Goal: Obtain resource: Obtain resource

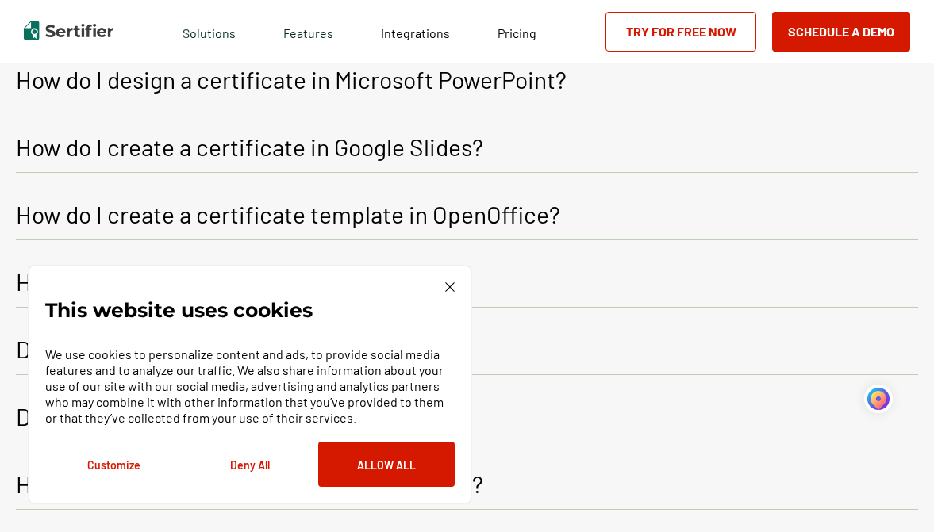
scroll to position [2098, 0]
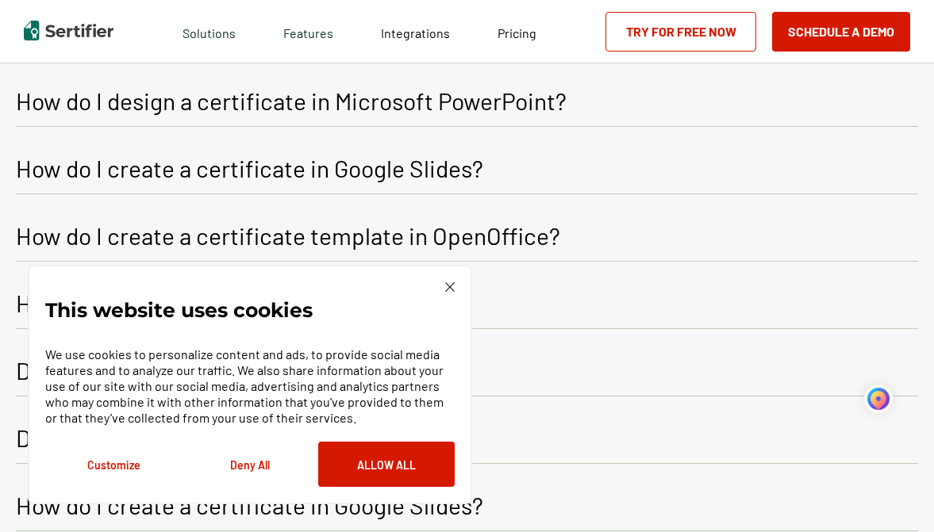
click at [452, 170] on p "How do I create a certificate in Google Slides?" at bounding box center [249, 168] width 467 height 29
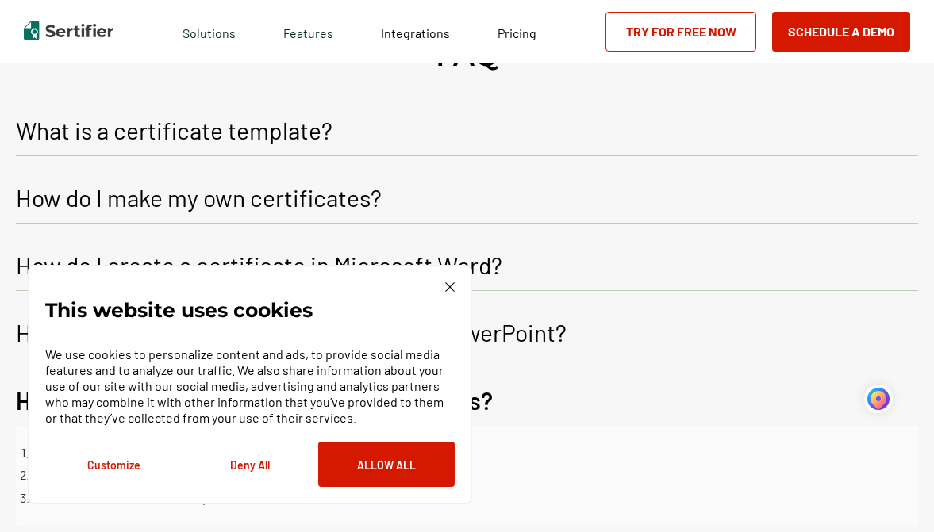
scroll to position [1860, 0]
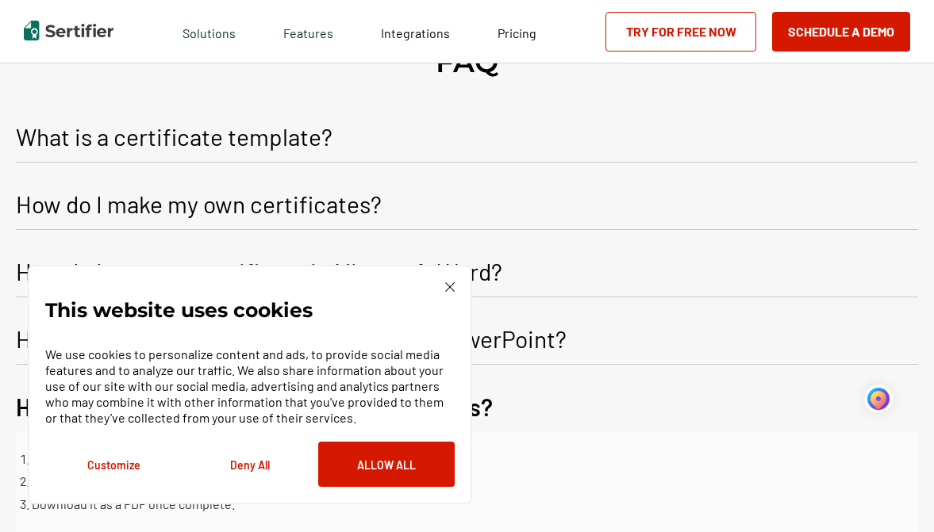
click at [199, 199] on p "How do I make my own certificates?" at bounding box center [199, 204] width 366 height 29
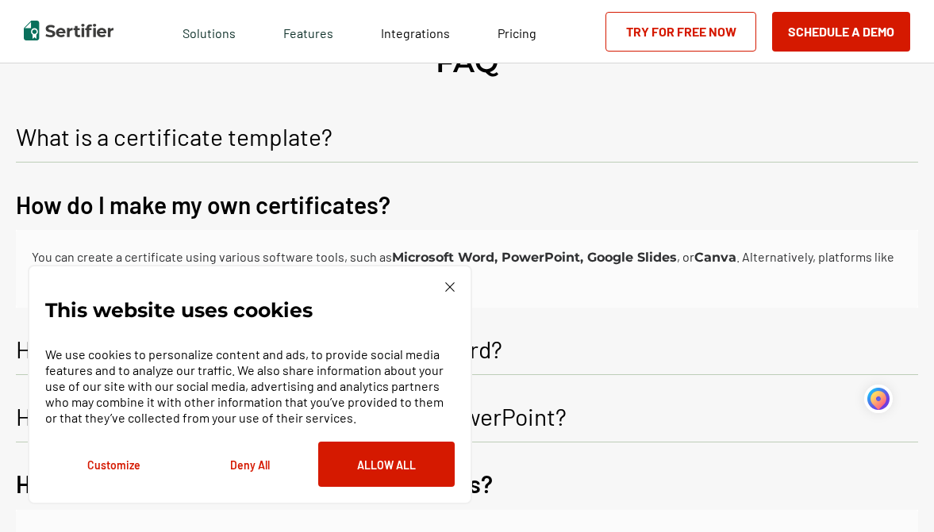
scroll to position [1939, 0]
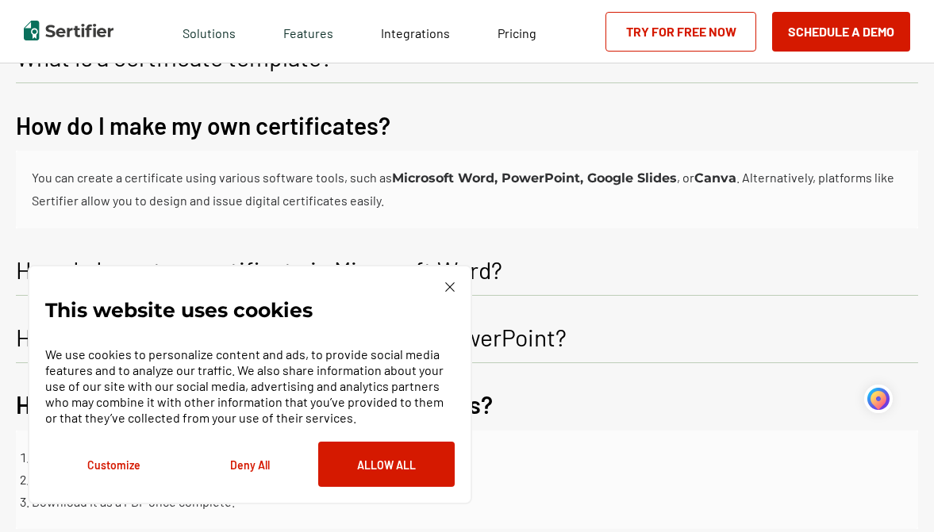
click at [129, 466] on button "Customize" at bounding box center [113, 464] width 136 height 45
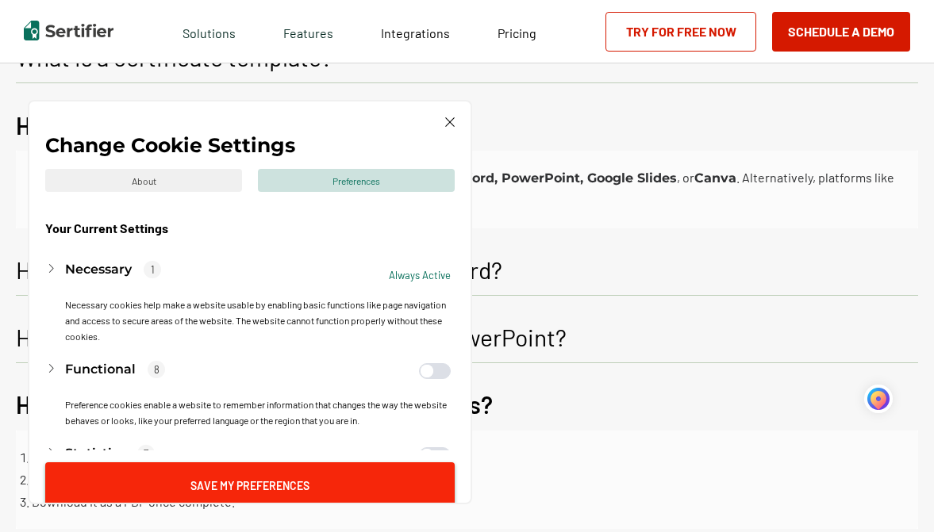
click at [266, 482] on button "Save My Preferences" at bounding box center [249, 485] width 409 height 45
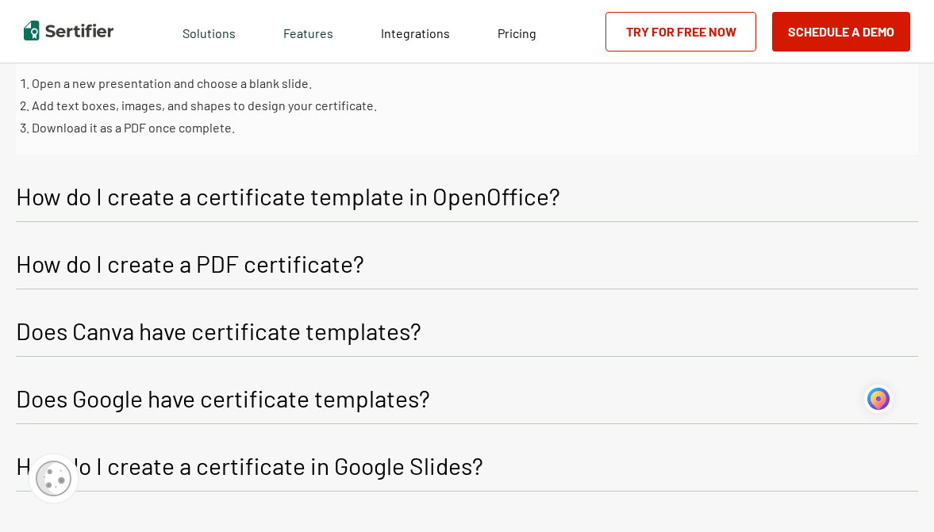
scroll to position [2336, 0]
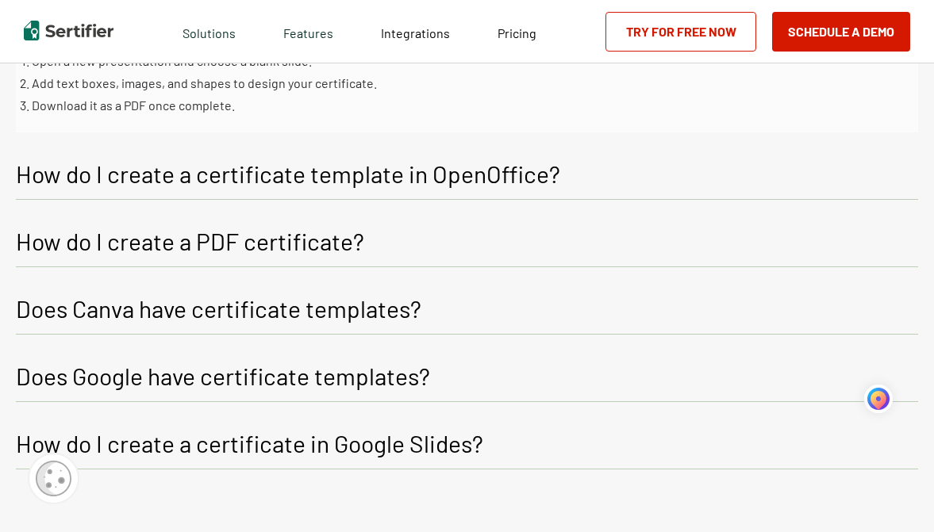
click at [388, 309] on p "Does Canva have certificate templates?" at bounding box center [218, 308] width 405 height 29
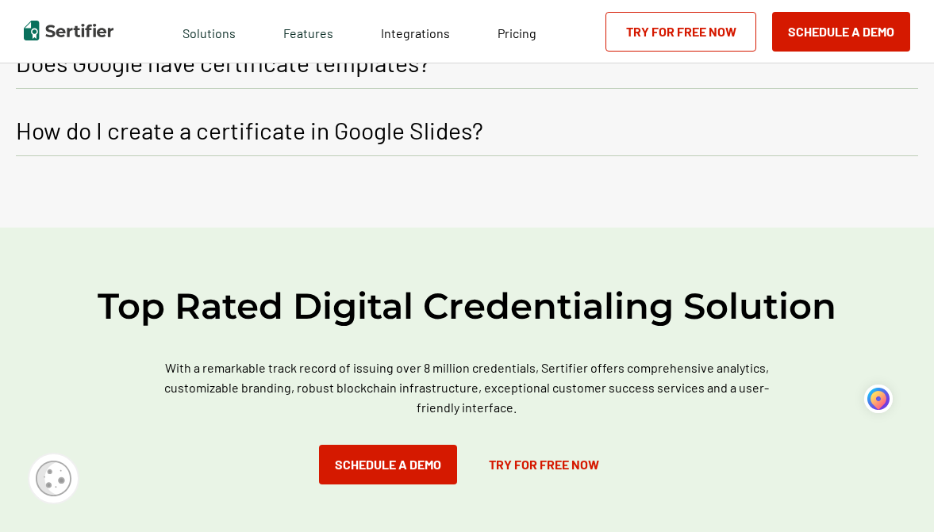
scroll to position [2574, 0]
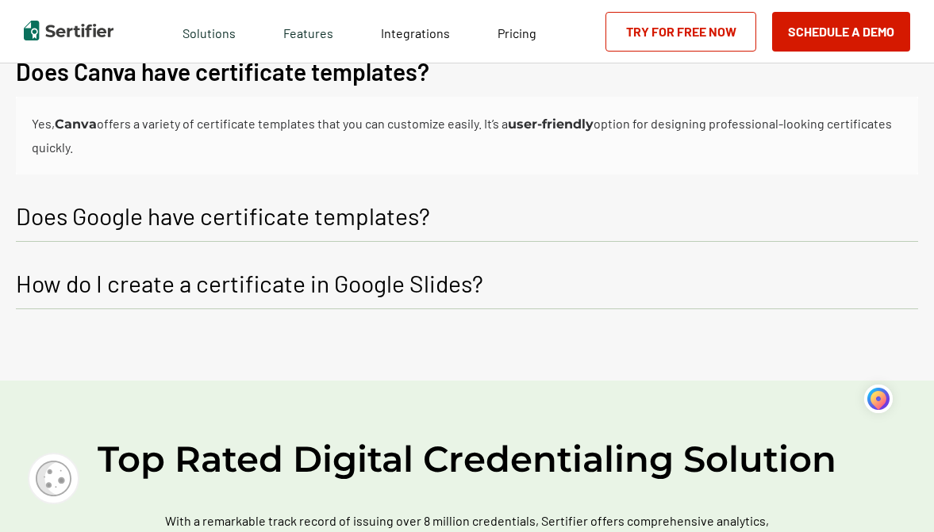
drag, startPoint x: 933, startPoint y: 303, endPoint x: 928, endPoint y: 293, distance: 11.4
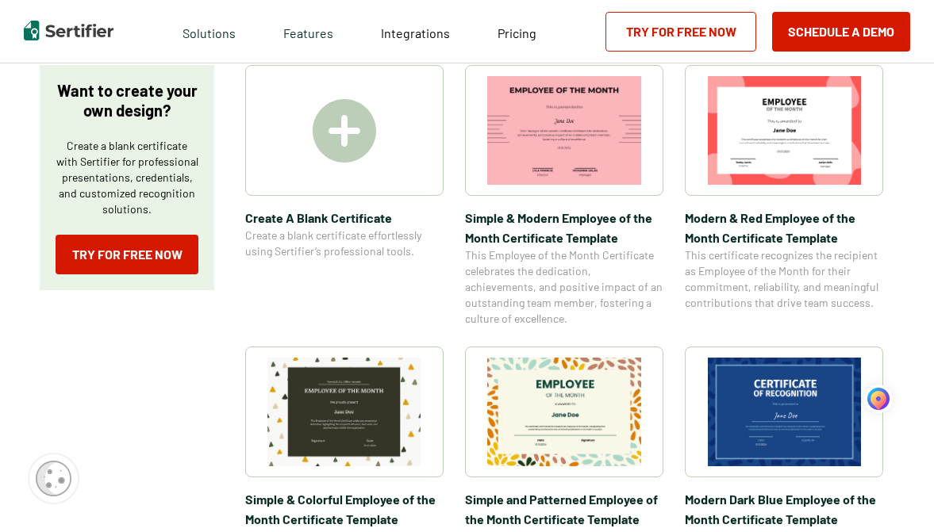
scroll to position [172, 0]
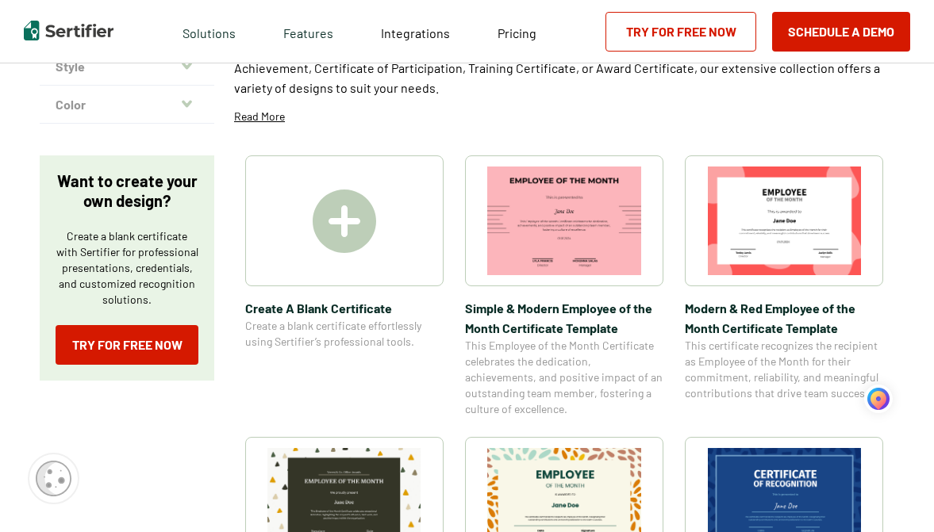
click at [764, 187] on img at bounding box center [785, 221] width 154 height 109
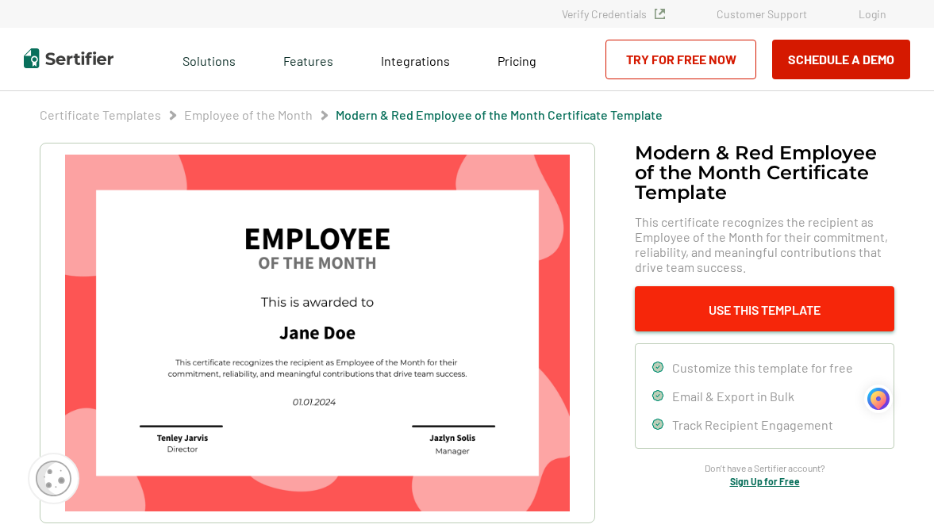
click at [750, 311] on button "Use This Template" at bounding box center [764, 308] width 259 height 45
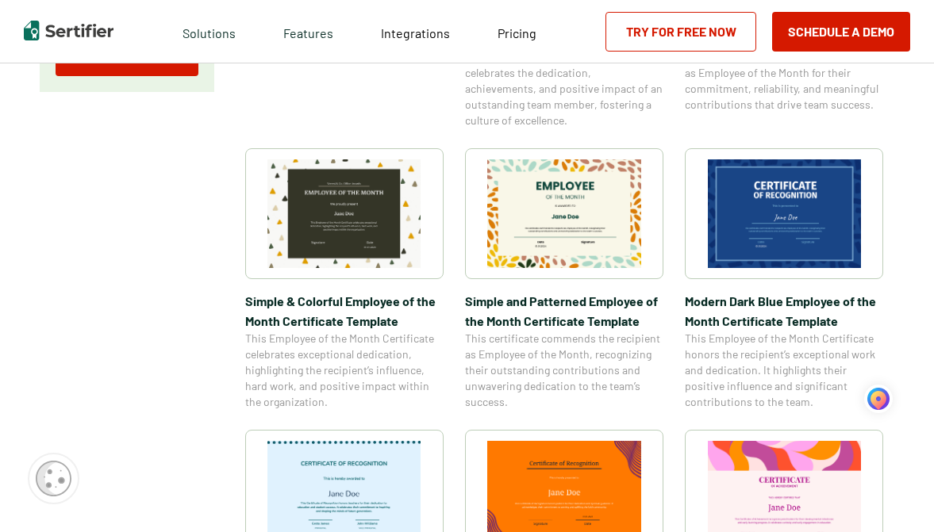
scroll to position [490, 0]
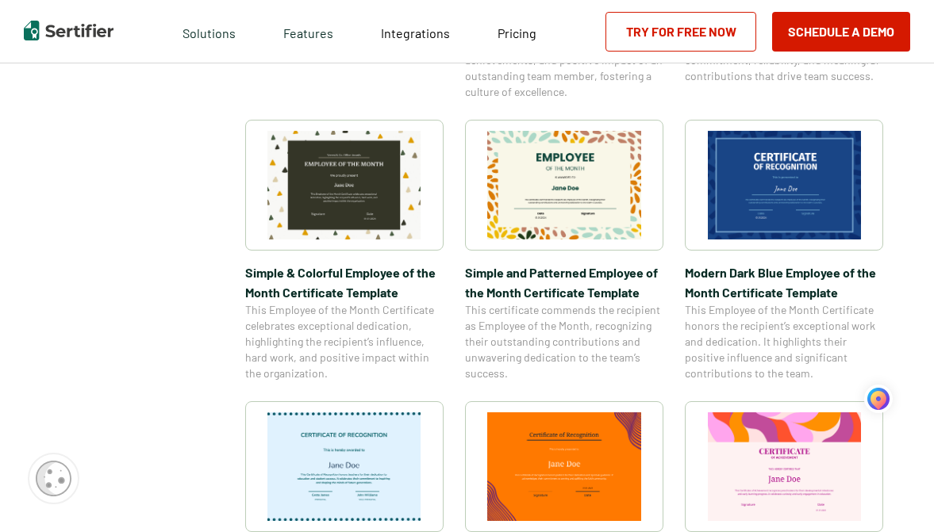
click at [569, 198] on img at bounding box center [564, 185] width 154 height 109
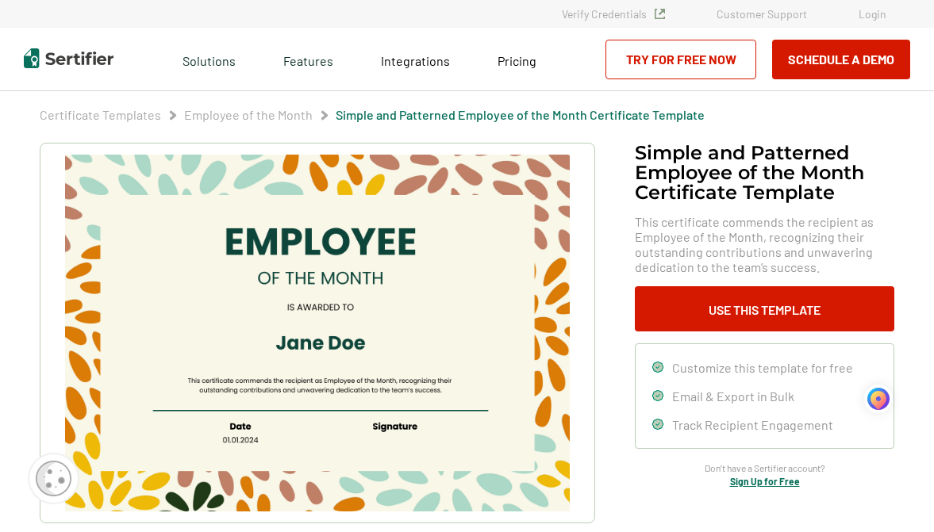
click at [340, 301] on img at bounding box center [317, 333] width 505 height 357
click at [346, 294] on img at bounding box center [317, 333] width 505 height 357
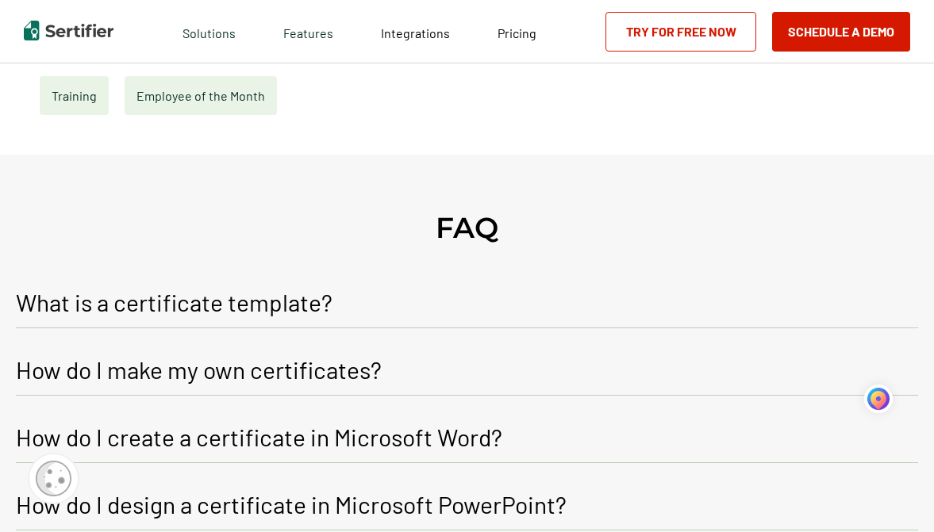
scroll to position [873, 0]
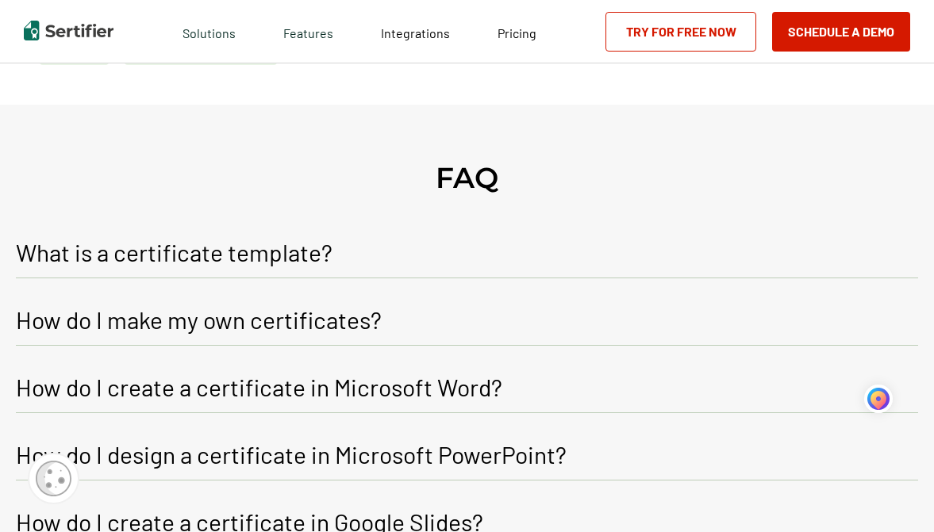
click at [256, 249] on p "What is a certificate template?" at bounding box center [174, 252] width 317 height 29
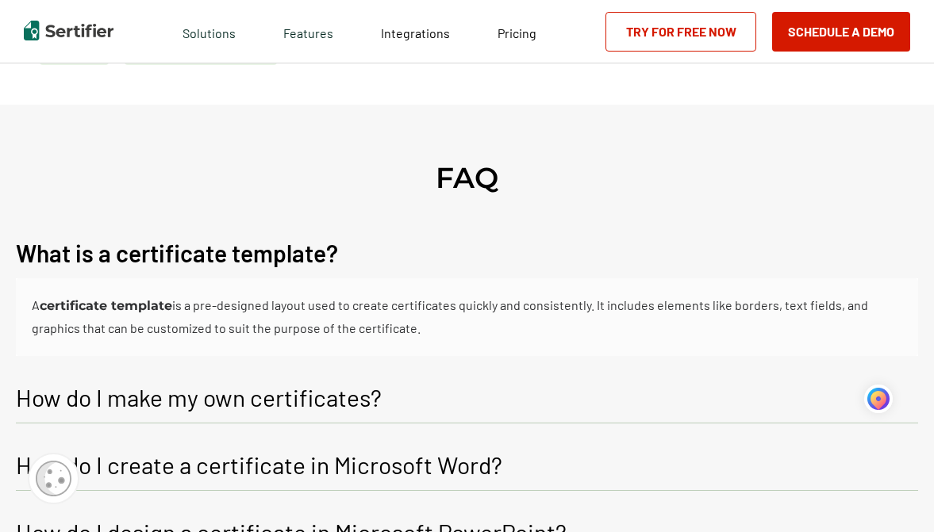
click at [341, 394] on p "How do I make my own certificates?" at bounding box center [199, 397] width 366 height 29
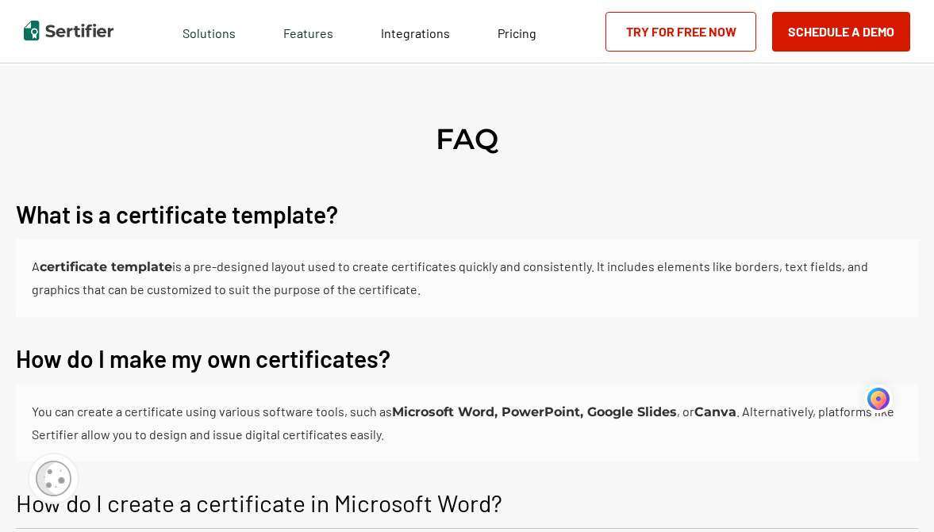
scroll to position [1031, 0]
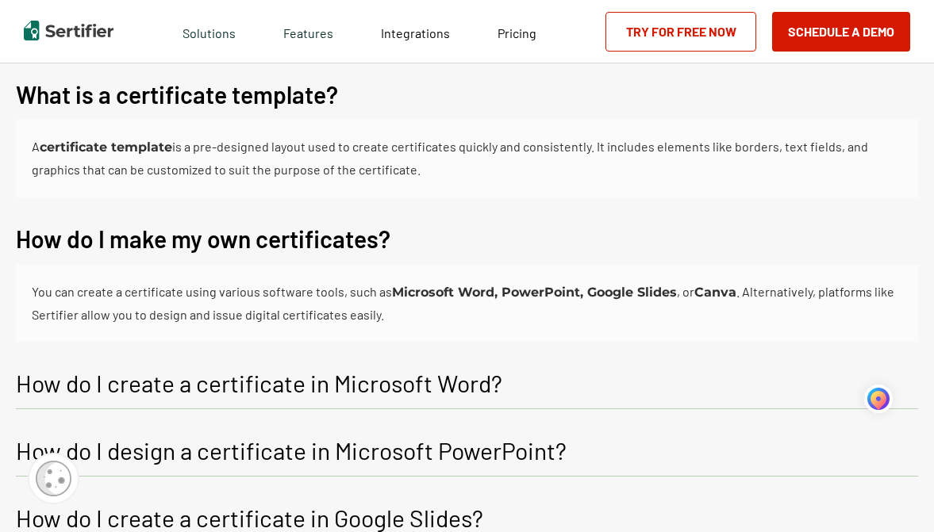
click at [487, 381] on p "How do I create a certificate in Microsoft Word?" at bounding box center [259, 383] width 486 height 29
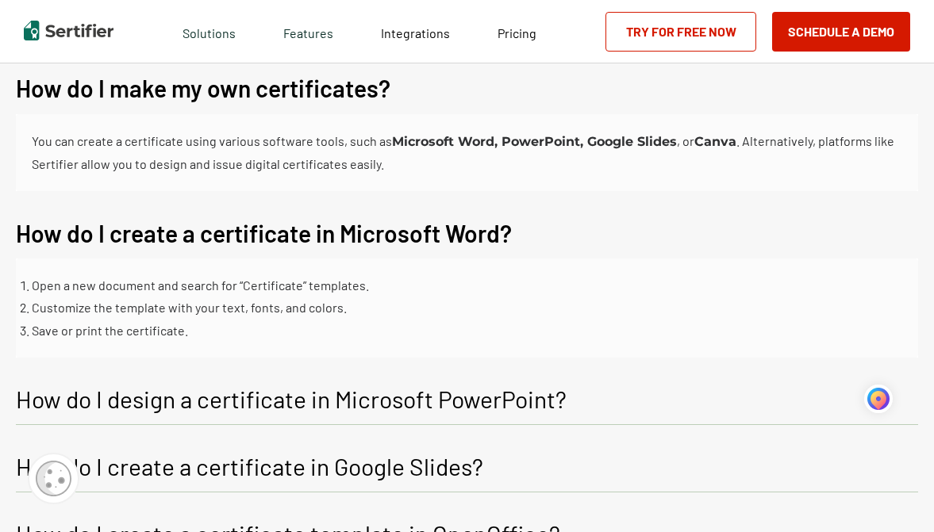
scroll to position [1190, 0]
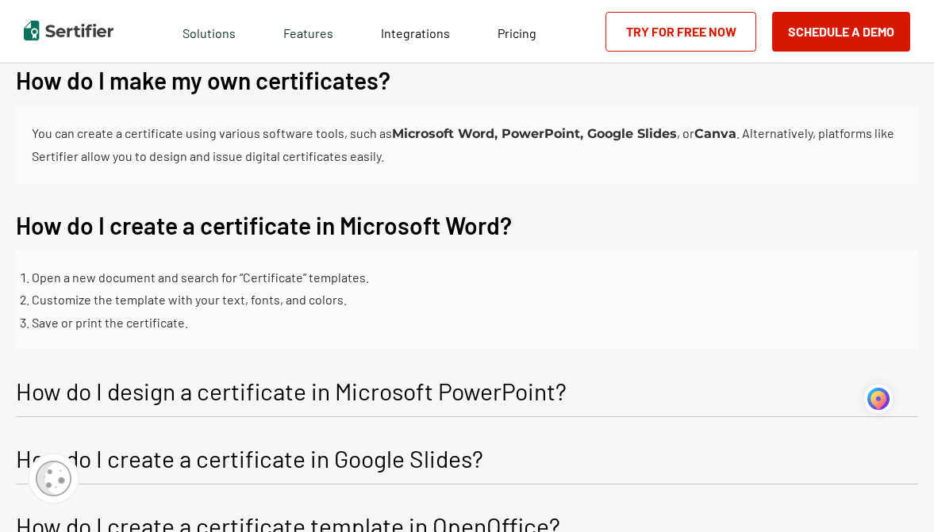
click at [408, 392] on p "How do I design a certificate in Microsoft PowerPoint?" at bounding box center [291, 391] width 551 height 29
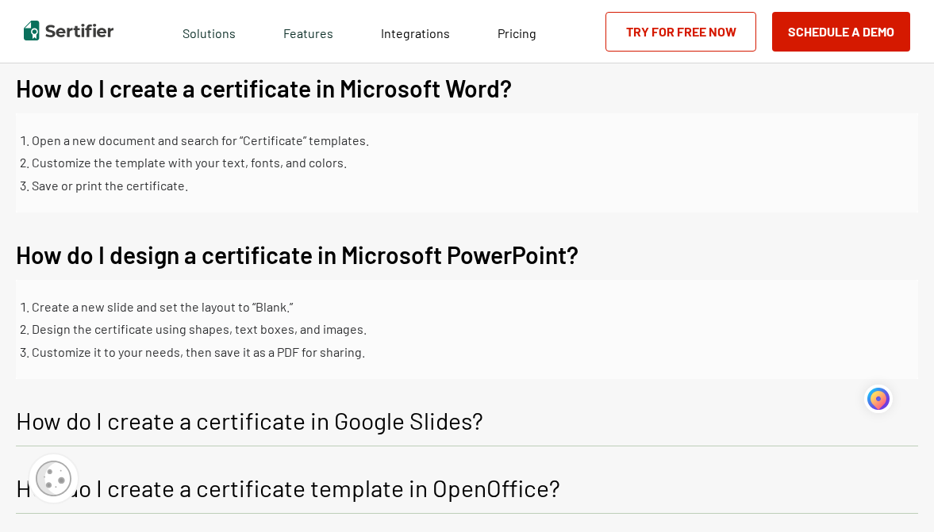
scroll to position [1349, 0]
